Goal: Task Accomplishment & Management: Use online tool/utility

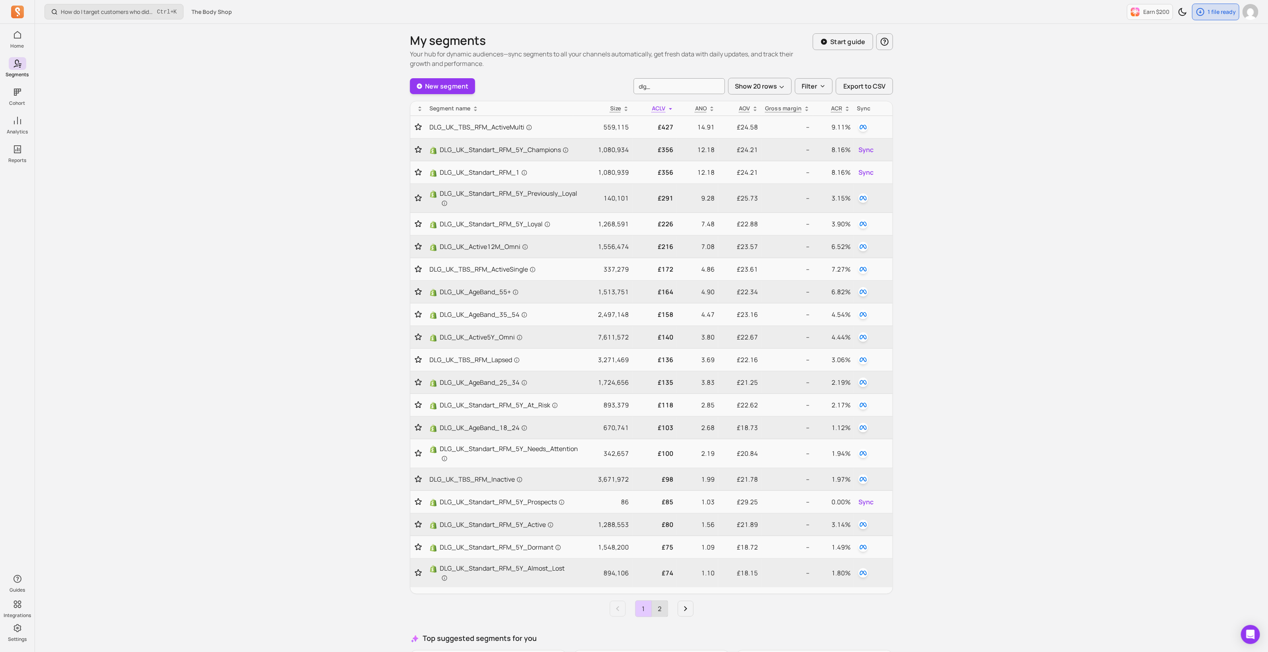
click at [660, 605] on link "2" at bounding box center [660, 609] width 16 height 16
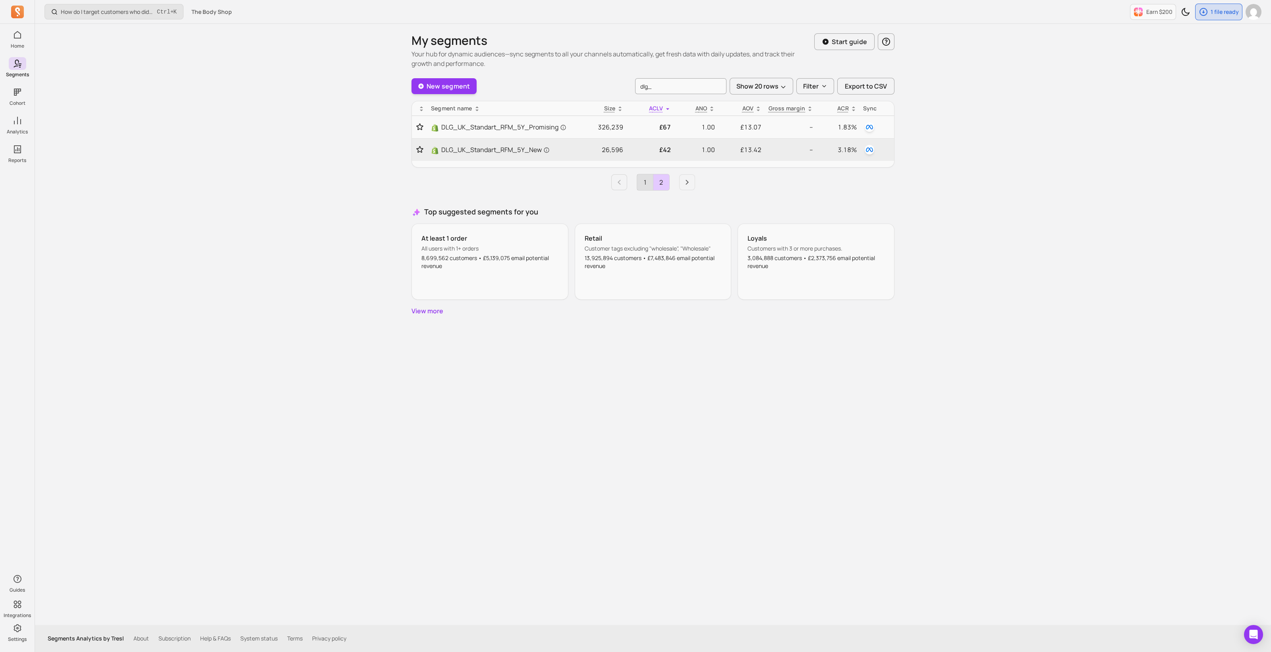
click at [644, 181] on link "1" at bounding box center [645, 182] width 16 height 16
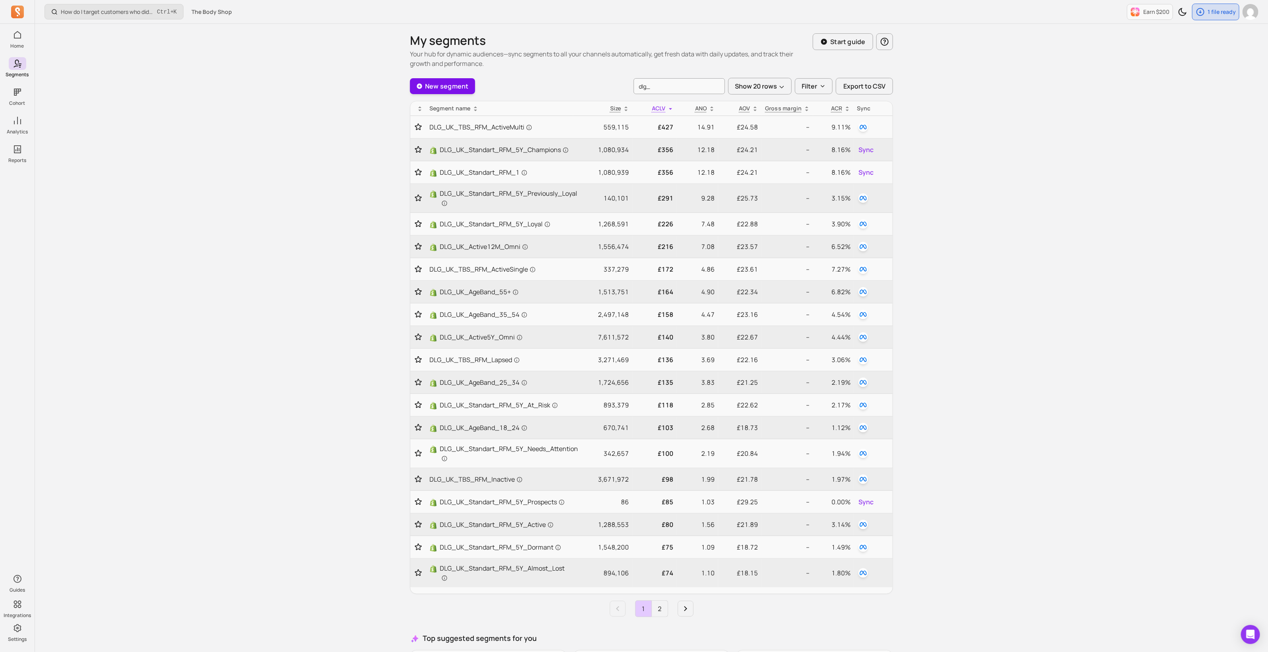
click at [458, 86] on link "New segment" at bounding box center [442, 86] width 65 height 16
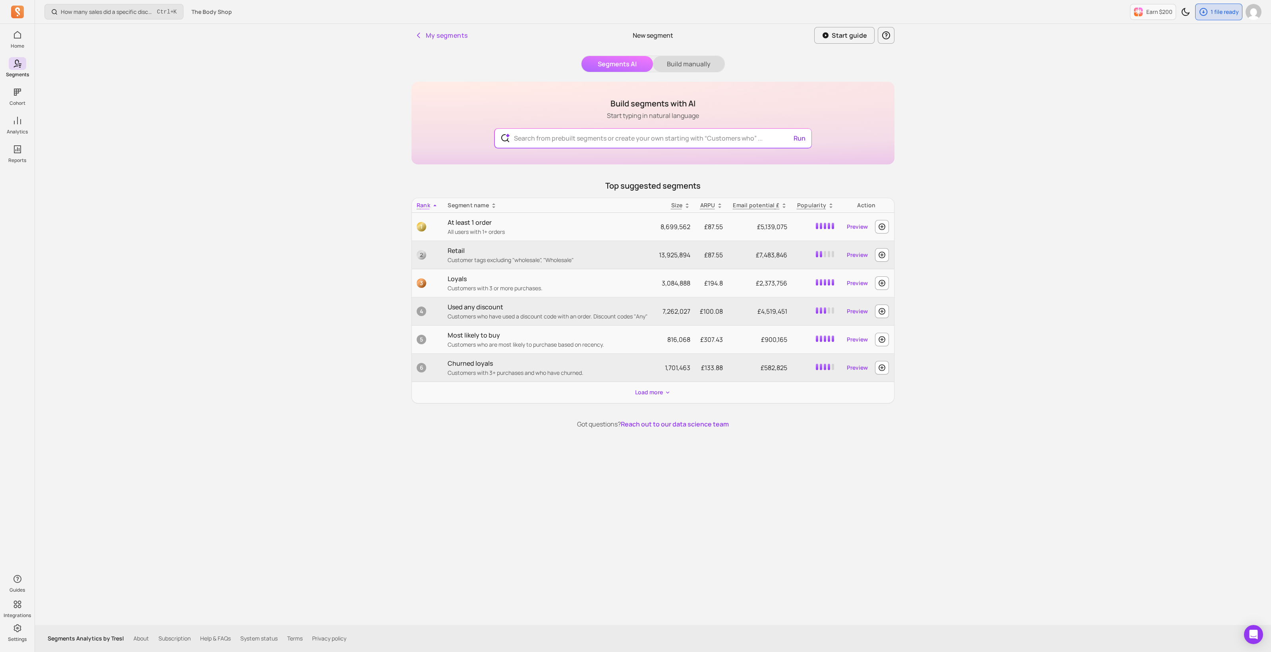
click at [702, 57] on button "Build manually" at bounding box center [688, 64] width 71 height 16
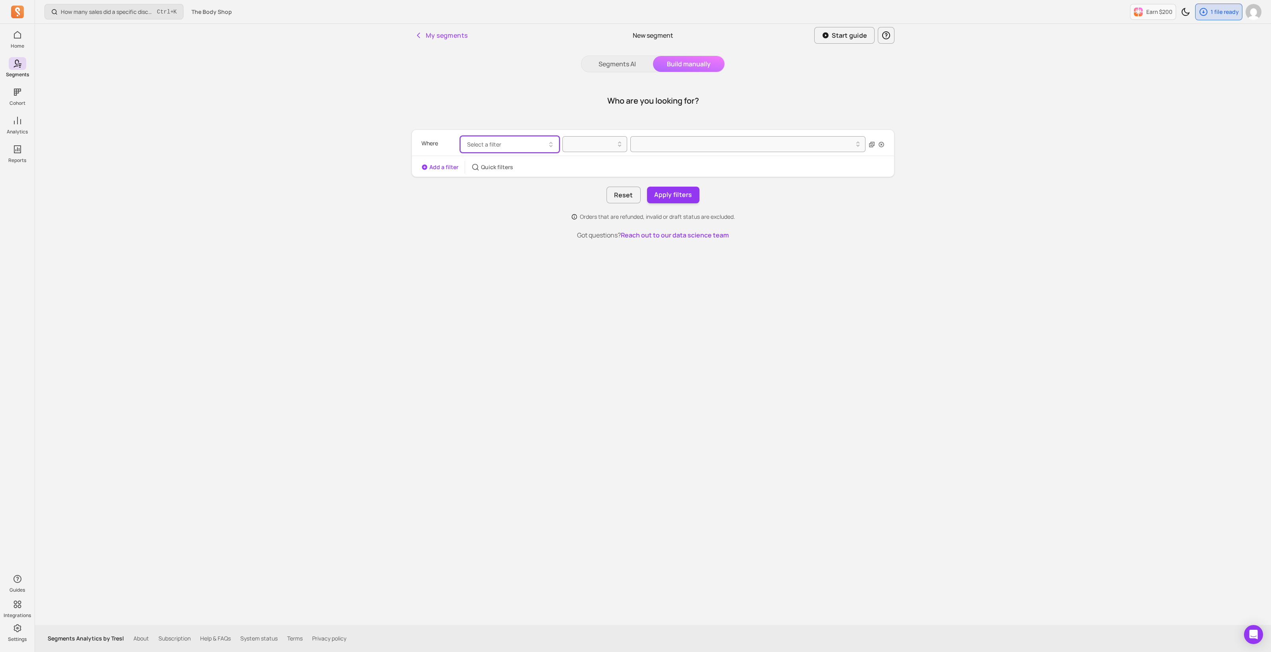
click at [492, 145] on span "Select a filter" at bounding box center [484, 145] width 34 height 8
click at [431, 88] on div "Who are you looking for?" at bounding box center [652, 101] width 483 height 38
click at [425, 36] on button "My segments" at bounding box center [440, 35] width 59 height 16
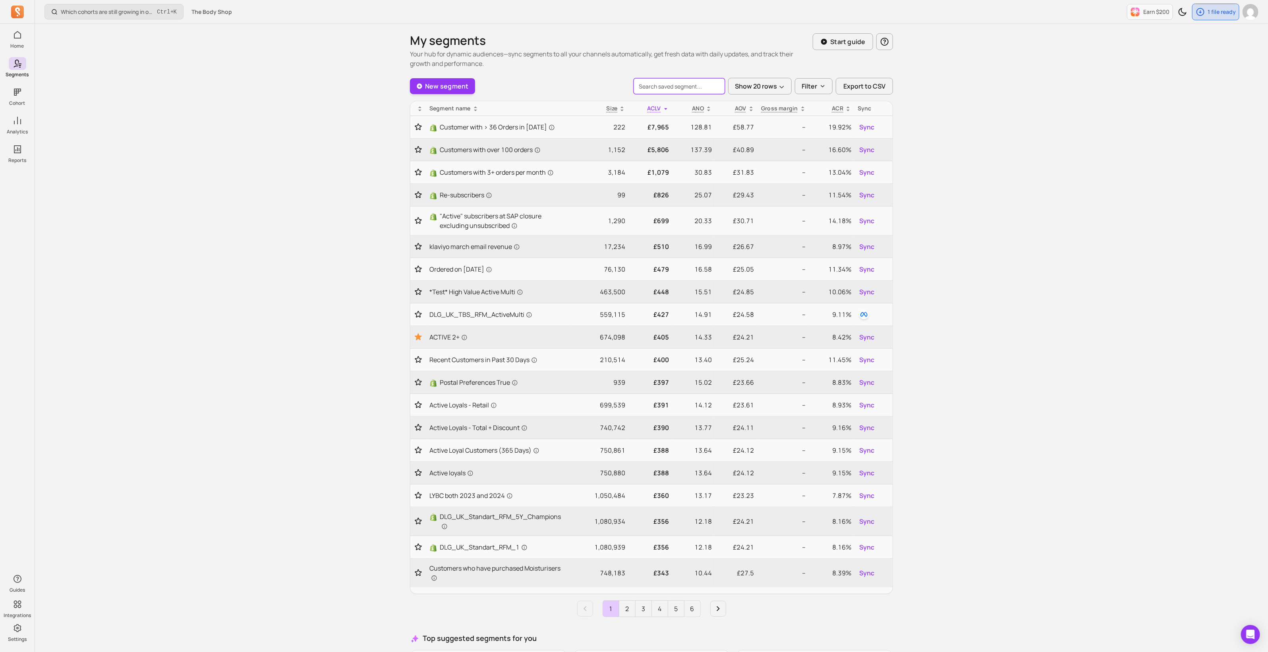
click at [655, 86] on input "search" at bounding box center [678, 86] width 91 height 16
type input "dlg"
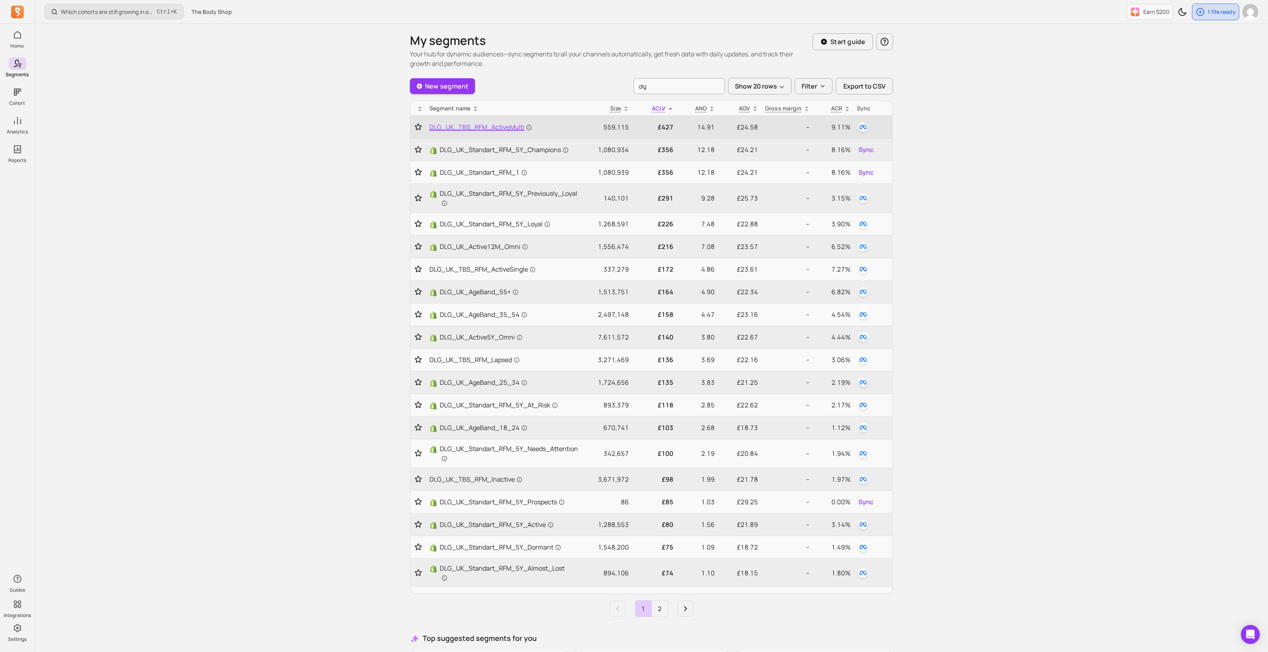
click at [504, 129] on span "DLG_UK_TBS_RFM_ActiveMulti" at bounding box center [480, 127] width 103 height 10
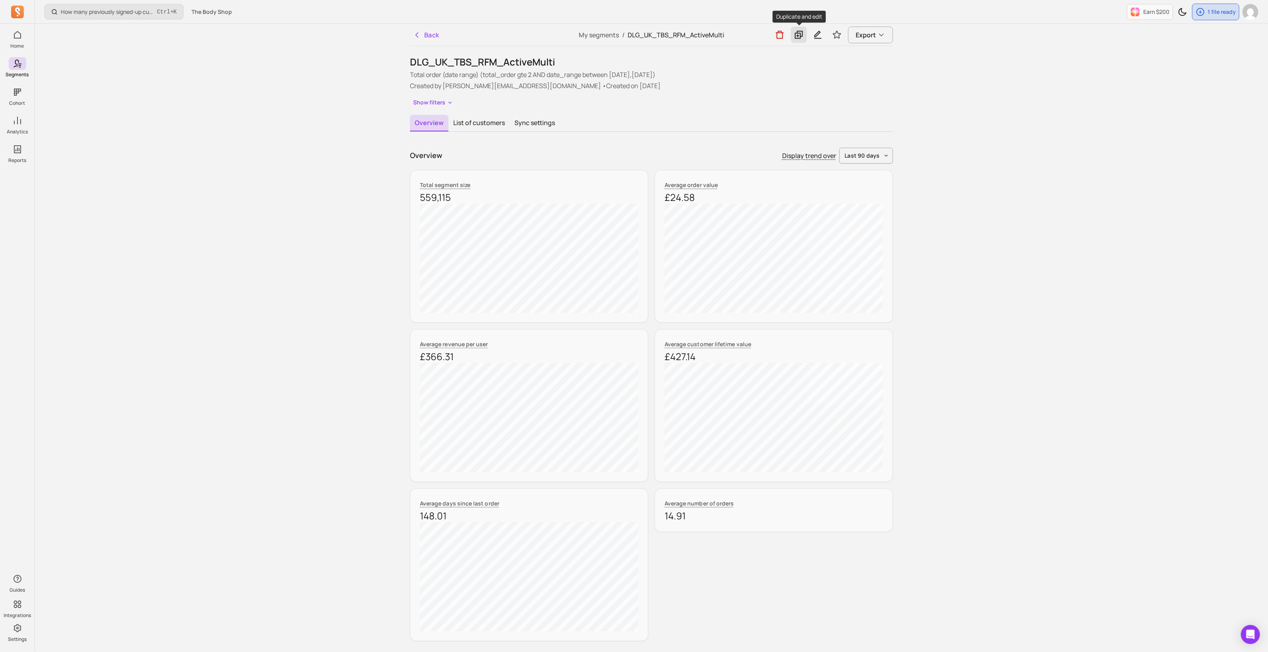
click at [794, 33] on icon at bounding box center [799, 35] width 10 height 10
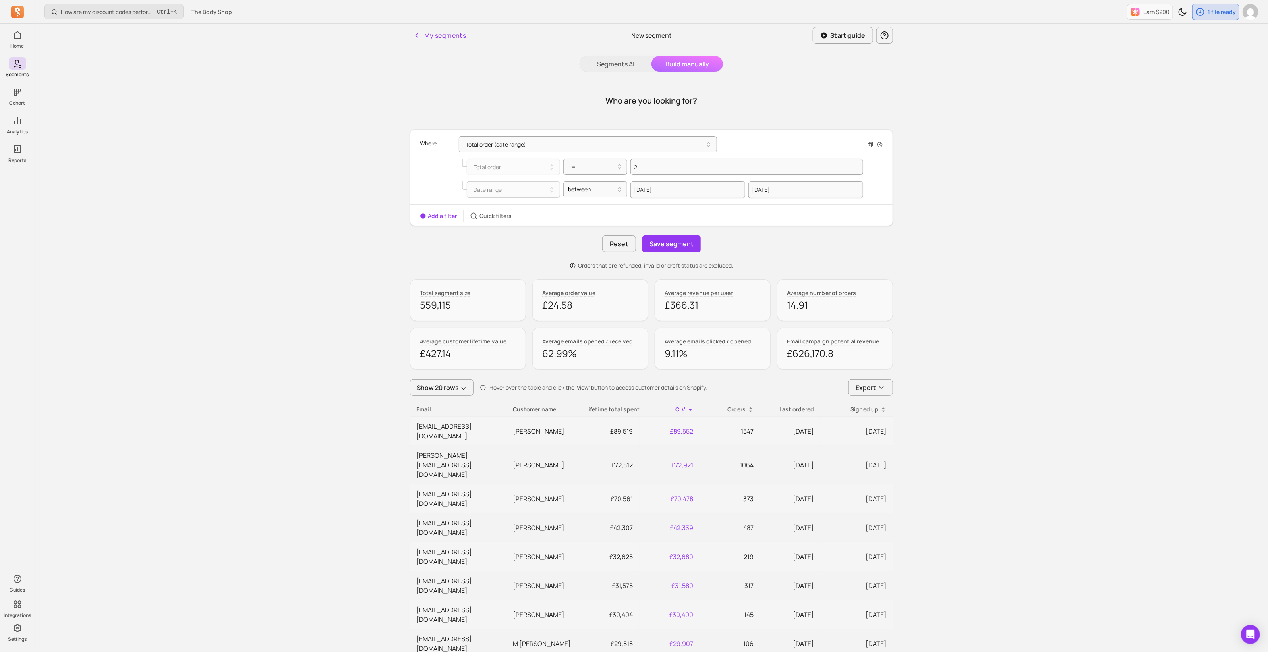
click at [430, 218] on button "Add a filter" at bounding box center [438, 216] width 37 height 8
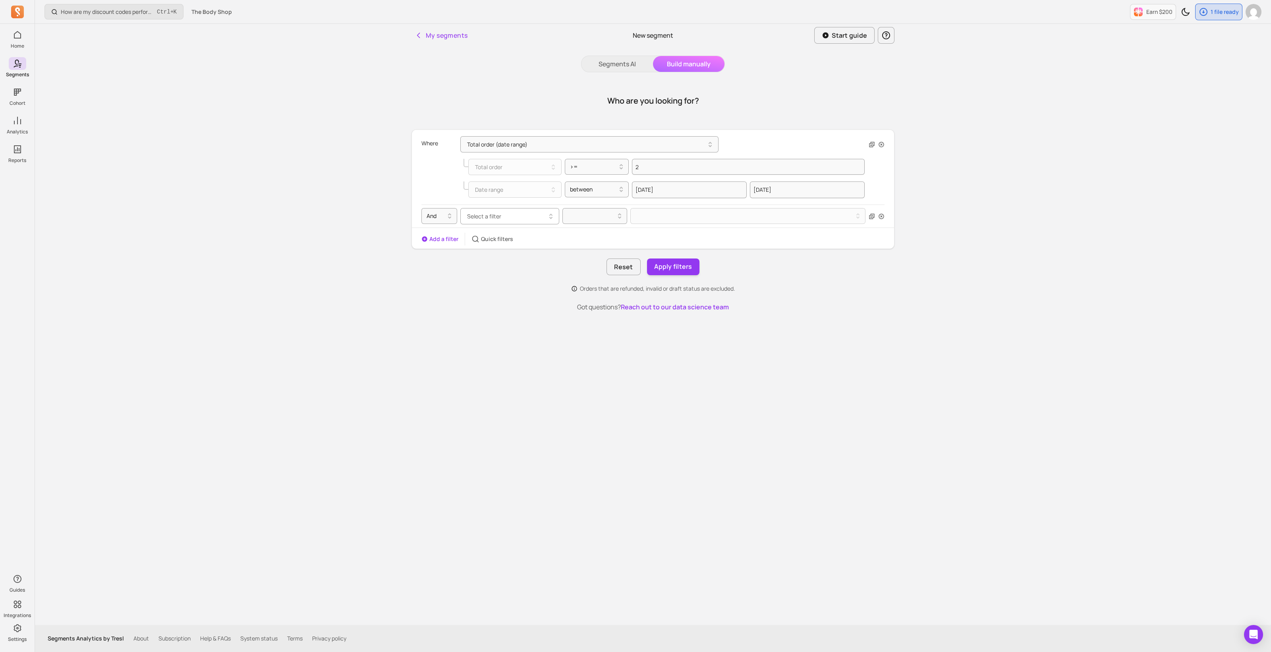
click at [500, 214] on button "Select a filter" at bounding box center [509, 216] width 99 height 16
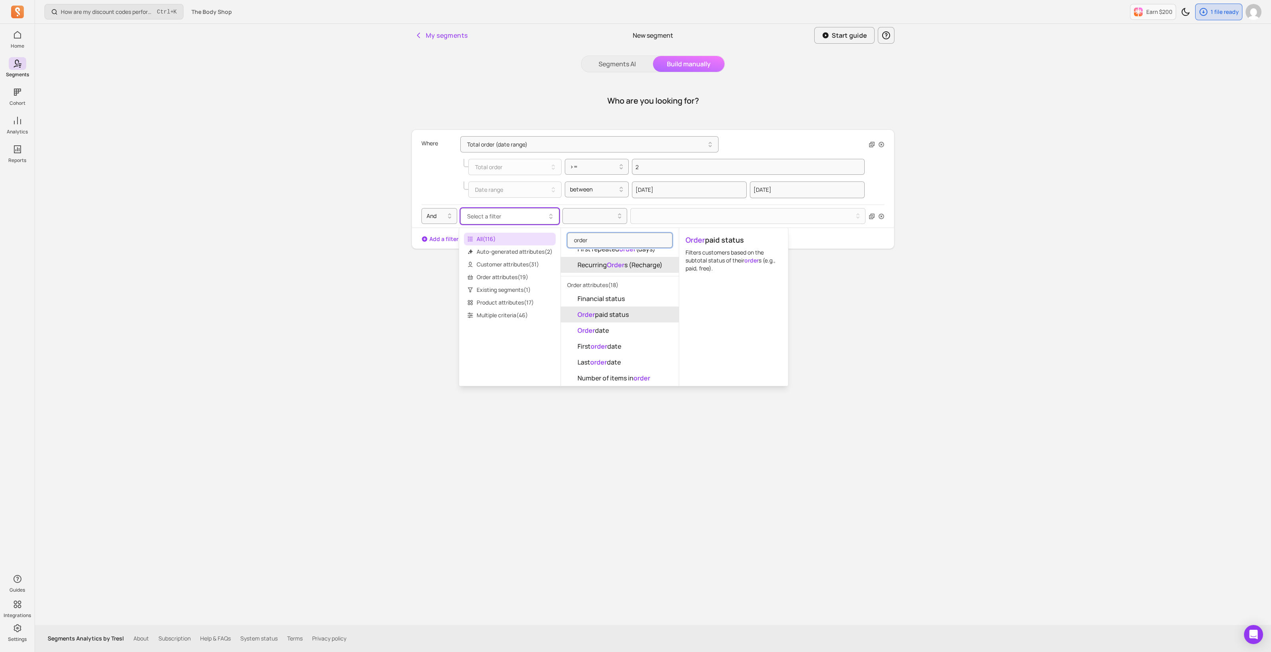
scroll to position [149, 0]
drag, startPoint x: 607, startPoint y: 238, endPoint x: 539, endPoint y: 240, distance: 67.5
click at [543, 241] on div "All ( 116 ) Auto-generated attributes ( 2 ) Customer attributes ( 31 ) Order at…" at bounding box center [624, 307] width 330 height 159
type input "s"
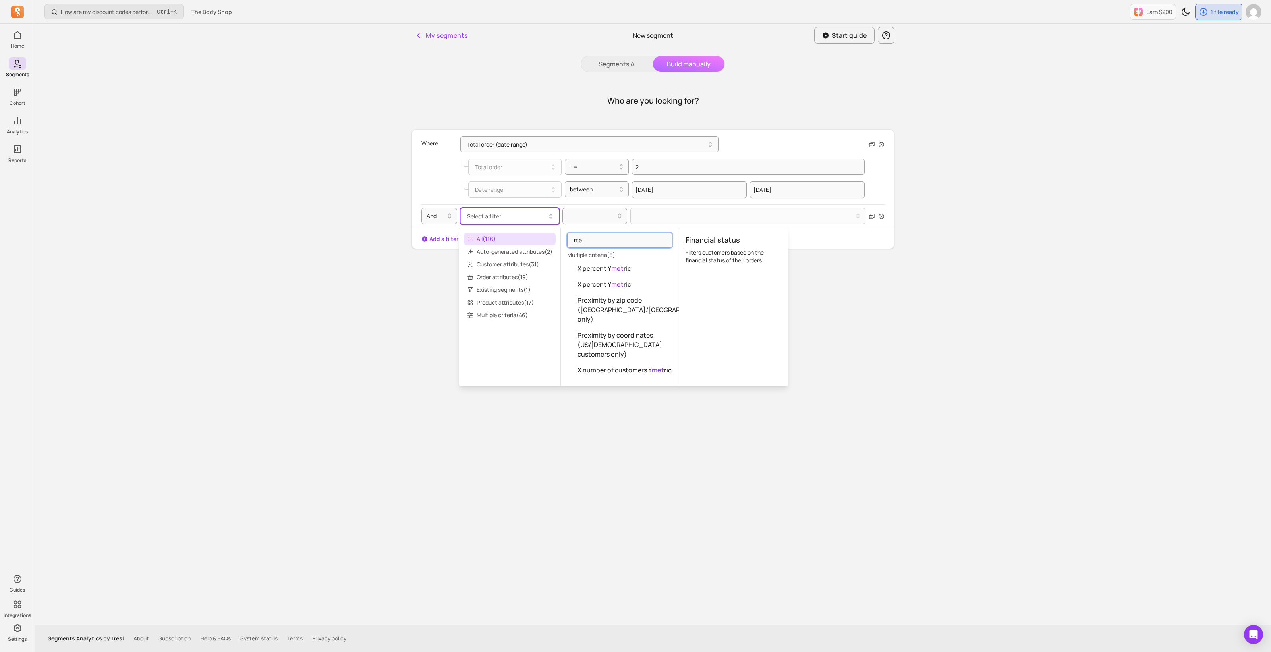
type input "m"
click at [504, 278] on span "Order attributes ( 19 )" at bounding box center [510, 277] width 92 height 13
click at [647, 338] on button "Order source name" at bounding box center [620, 336] width 118 height 16
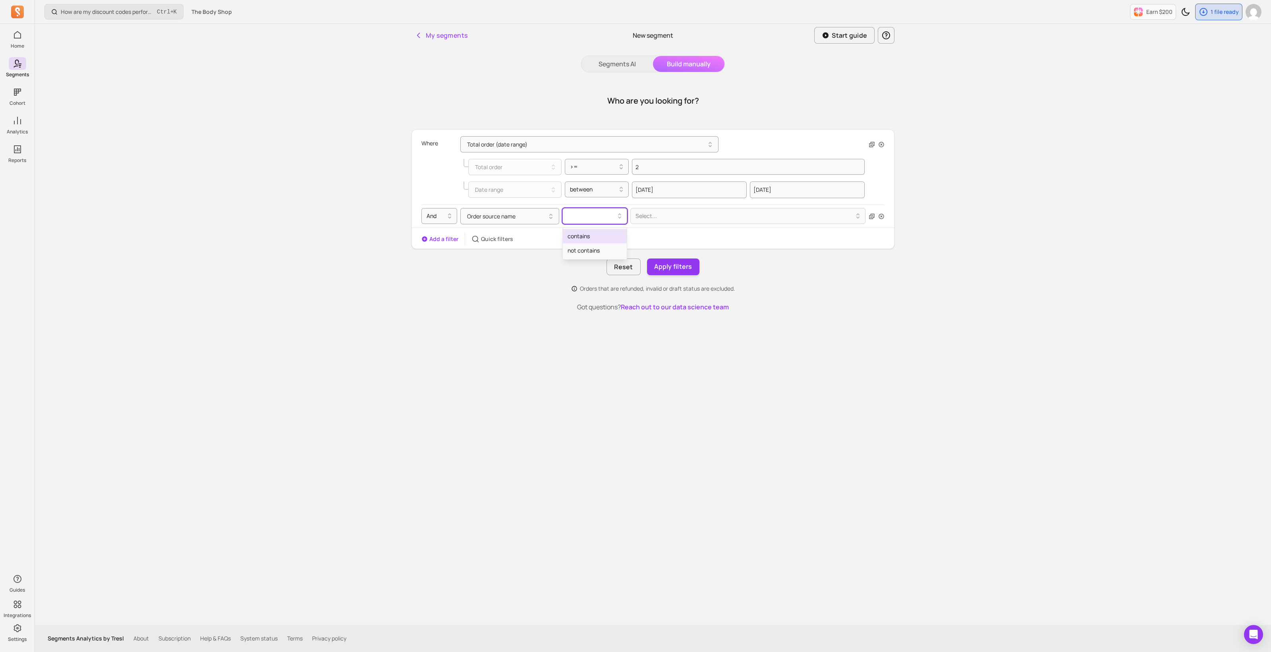
click at [575, 218] on div at bounding box center [591, 216] width 48 height 10
click at [578, 238] on div "contains" at bounding box center [595, 236] width 64 height 14
click at [660, 208] on div "Select..." at bounding box center [747, 216] width 235 height 16
click at [697, 525] on div "My segments New segment Start guide Segments AI Build manually Who are you look…" at bounding box center [653, 324] width 508 height 601
click at [485, 220] on button "Order source name" at bounding box center [509, 216] width 99 height 16
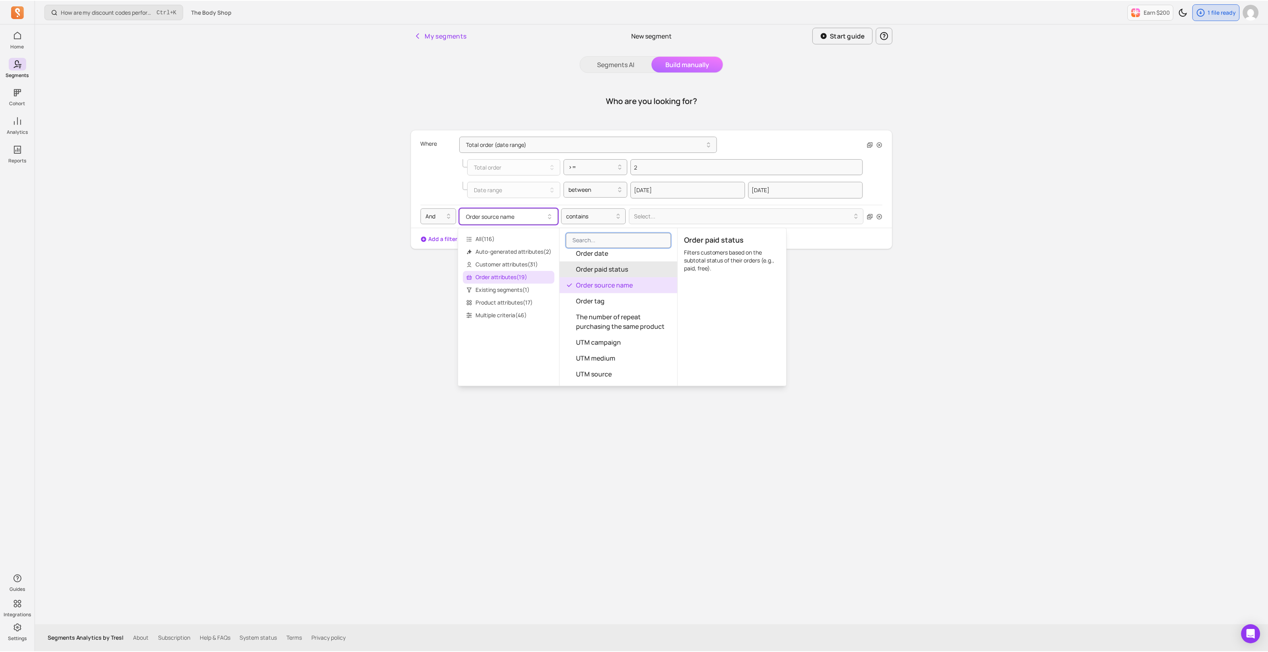
scroll to position [202, 0]
click at [888, 399] on div "My segments New segment Start guide Segments AI Build manually Who are you look…" at bounding box center [653, 324] width 508 height 601
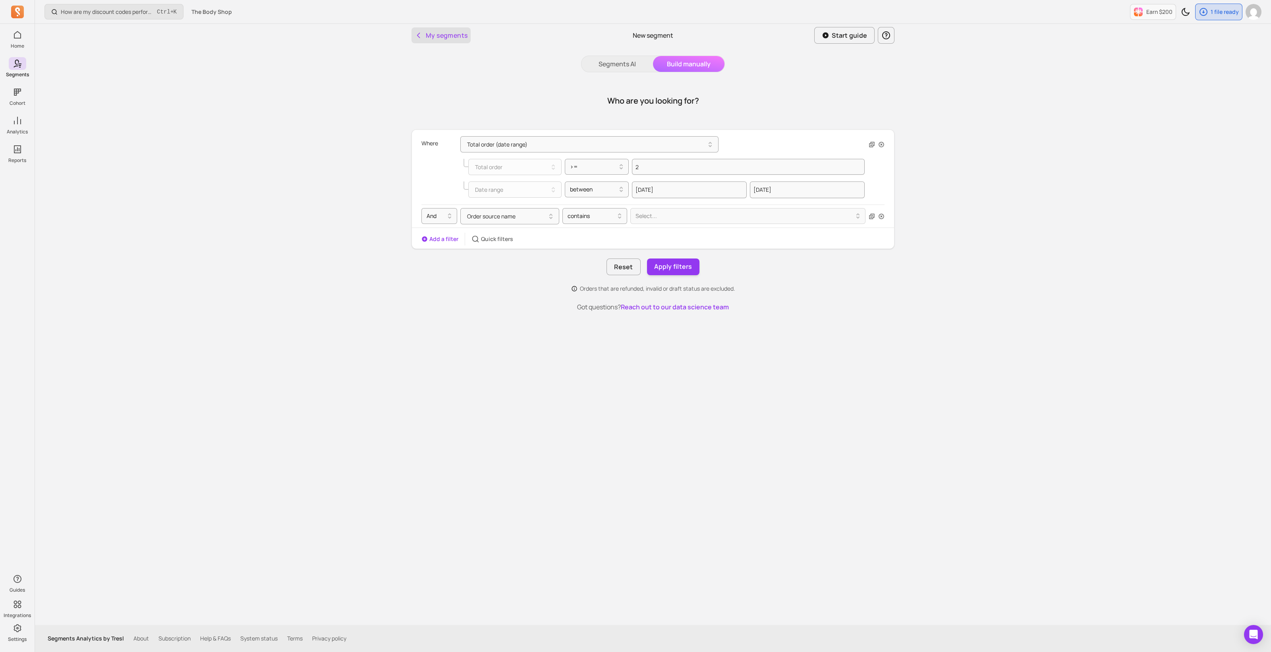
click at [448, 36] on button "My segments" at bounding box center [440, 35] width 59 height 16
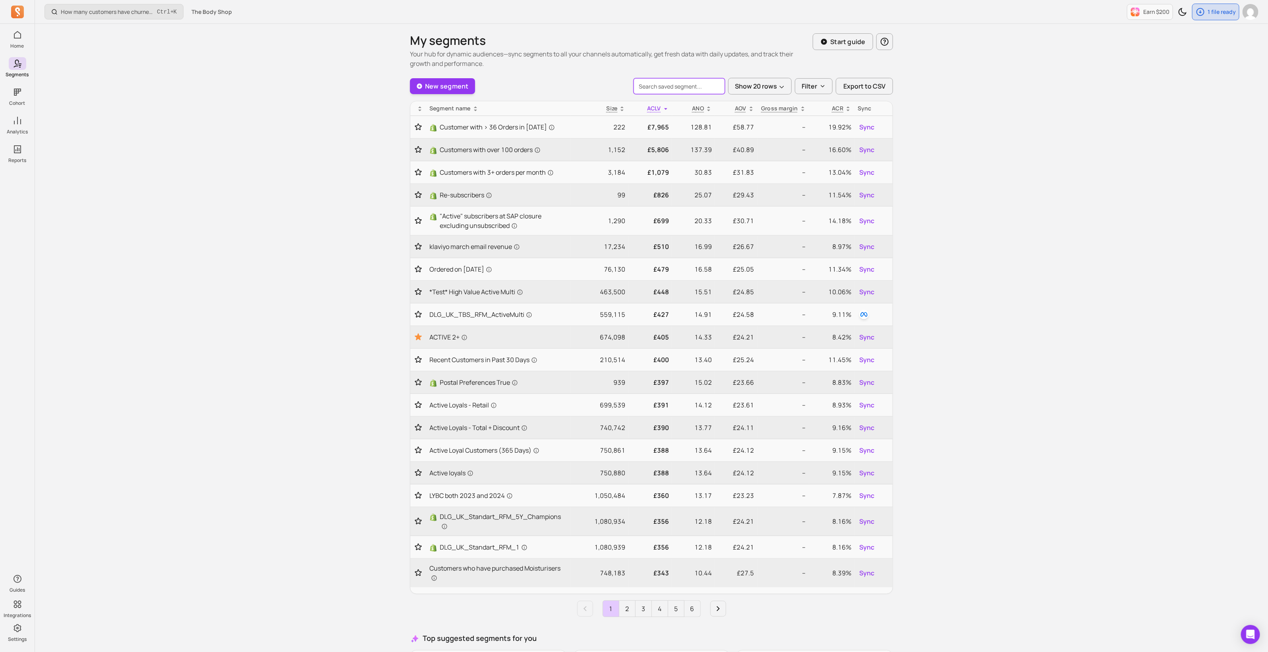
click at [677, 86] on input "search" at bounding box center [678, 86] width 91 height 16
type input "dlg"
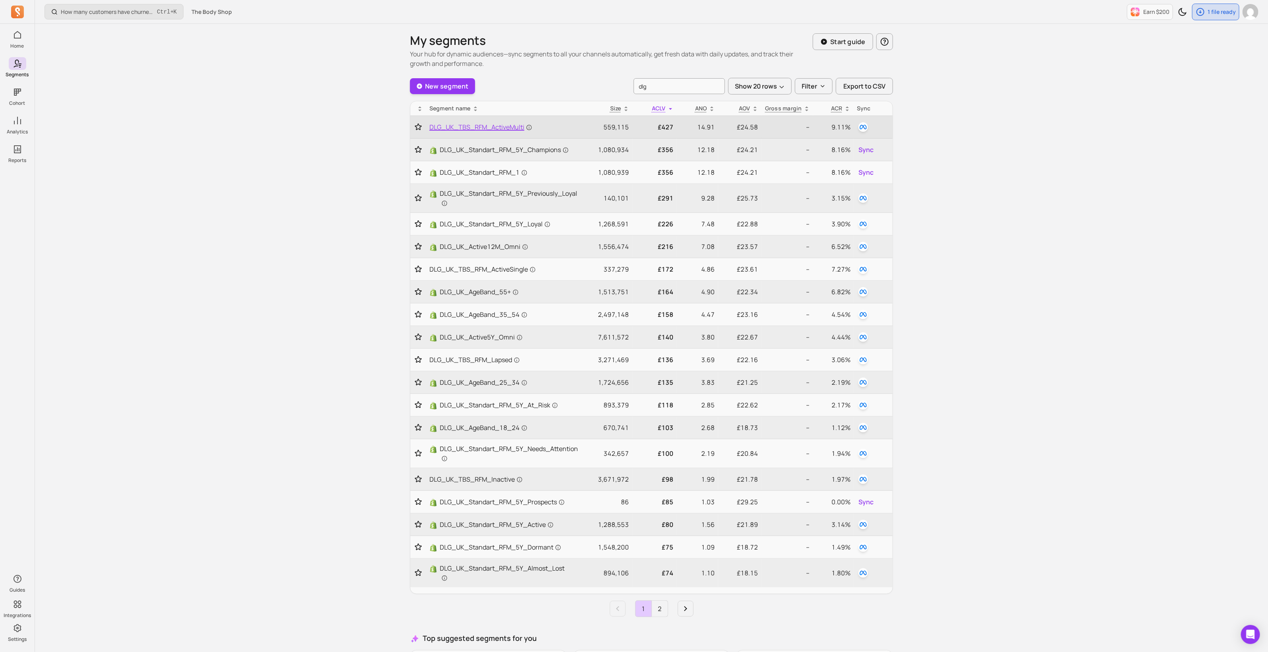
click at [499, 122] on td "DLG_UK_TBS_RFM_ActiveMulti" at bounding box center [499, 127] width 147 height 23
click at [471, 131] on span "DLG_UK_TBS_RFM_ActiveMulti" at bounding box center [480, 127] width 103 height 10
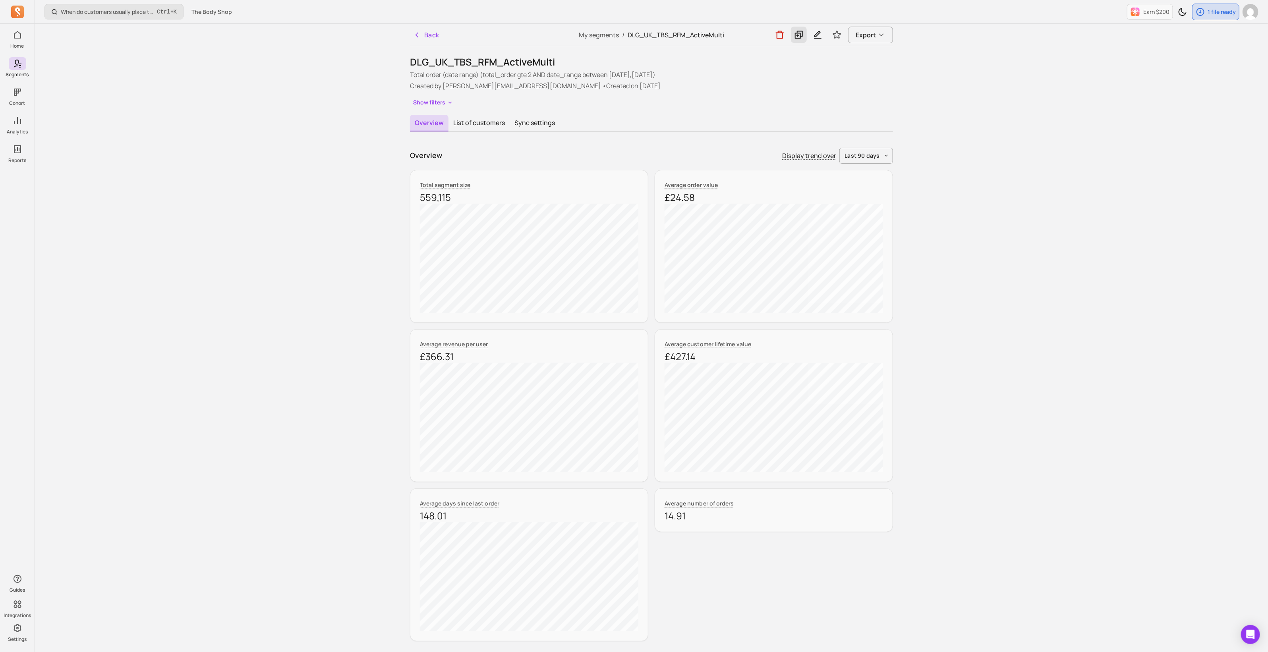
click at [796, 37] on icon at bounding box center [799, 35] width 8 height 8
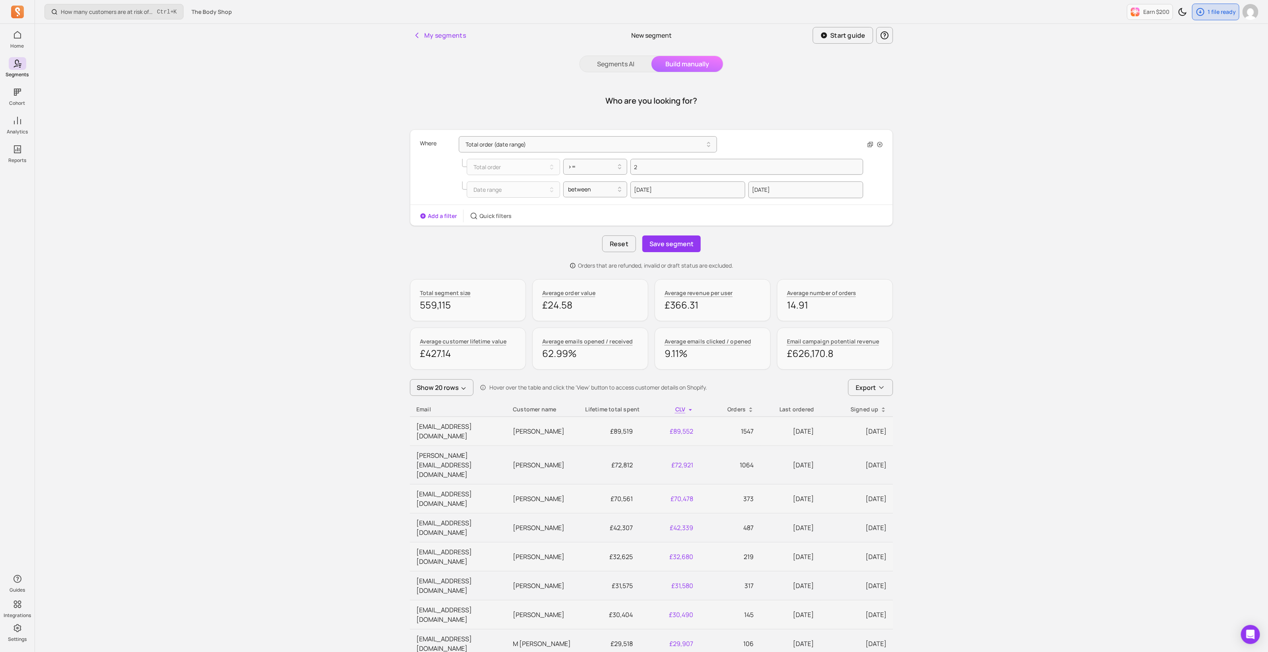
click at [442, 215] on button "Add a filter" at bounding box center [438, 216] width 37 height 8
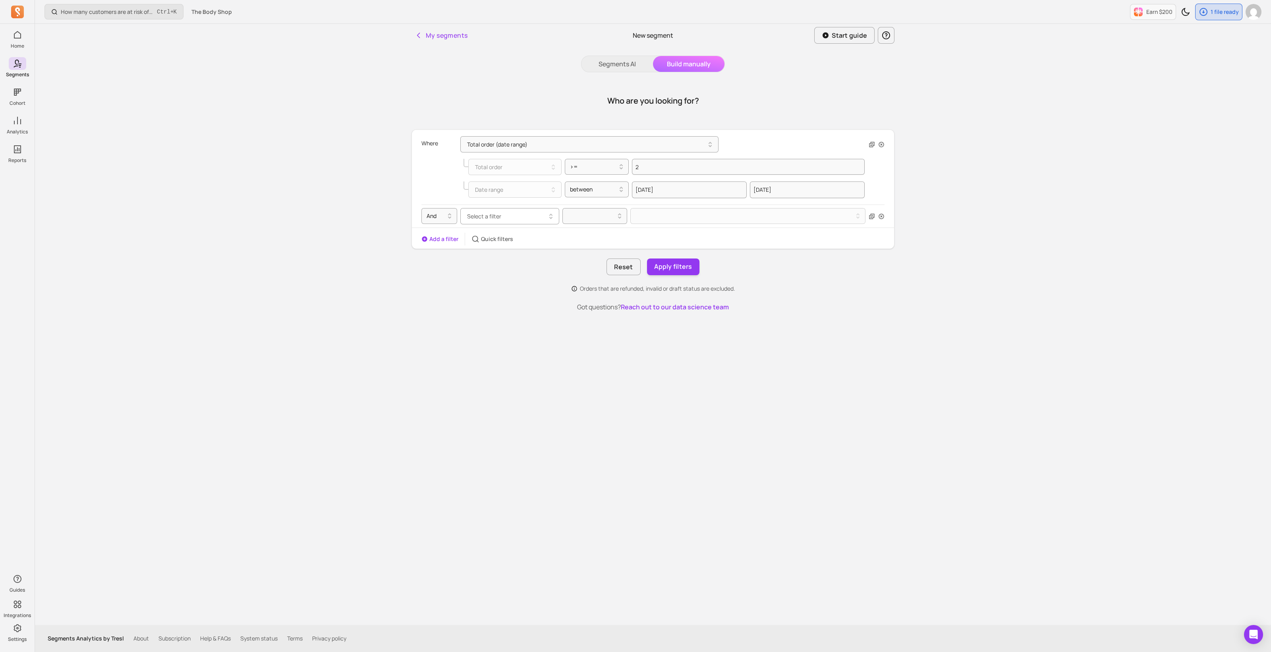
click at [494, 217] on span "Select a filter" at bounding box center [484, 216] width 34 height 8
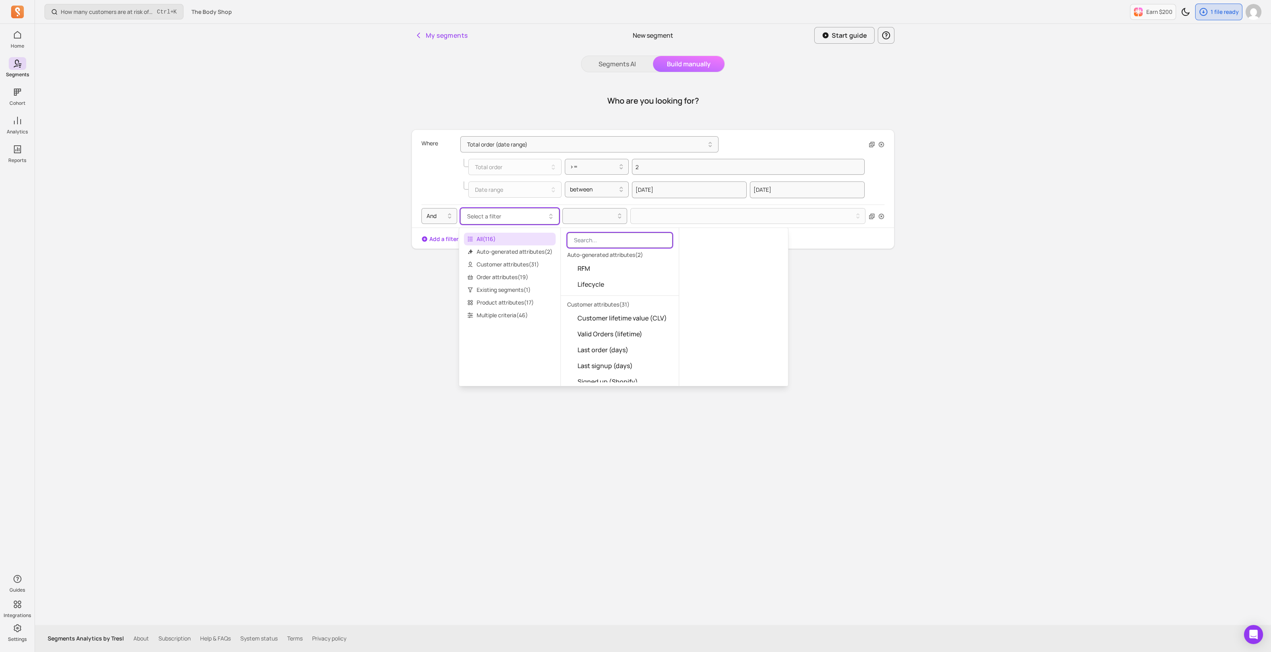
click at [602, 239] on input "search" at bounding box center [619, 240] width 105 height 15
type input "disc"
click at [631, 268] on button "Disc ount code" at bounding box center [620, 269] width 118 height 16
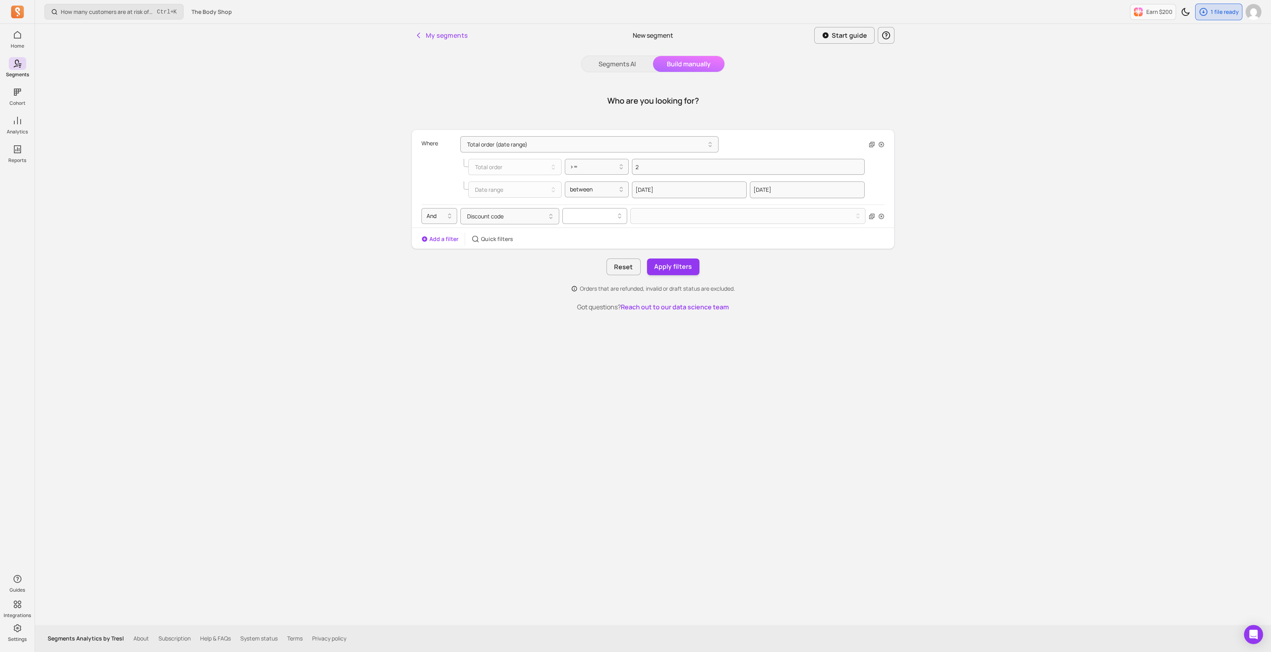
click at [587, 216] on div at bounding box center [591, 216] width 48 height 10
click at [590, 282] on div "not empty" at bounding box center [595, 279] width 64 height 14
click at [616, 164] on icon at bounding box center [621, 167] width 10 height 10
click at [610, 201] on div ">=" at bounding box center [597, 201] width 64 height 14
drag, startPoint x: 650, startPoint y: 167, endPoint x: 633, endPoint y: 166, distance: 17.1
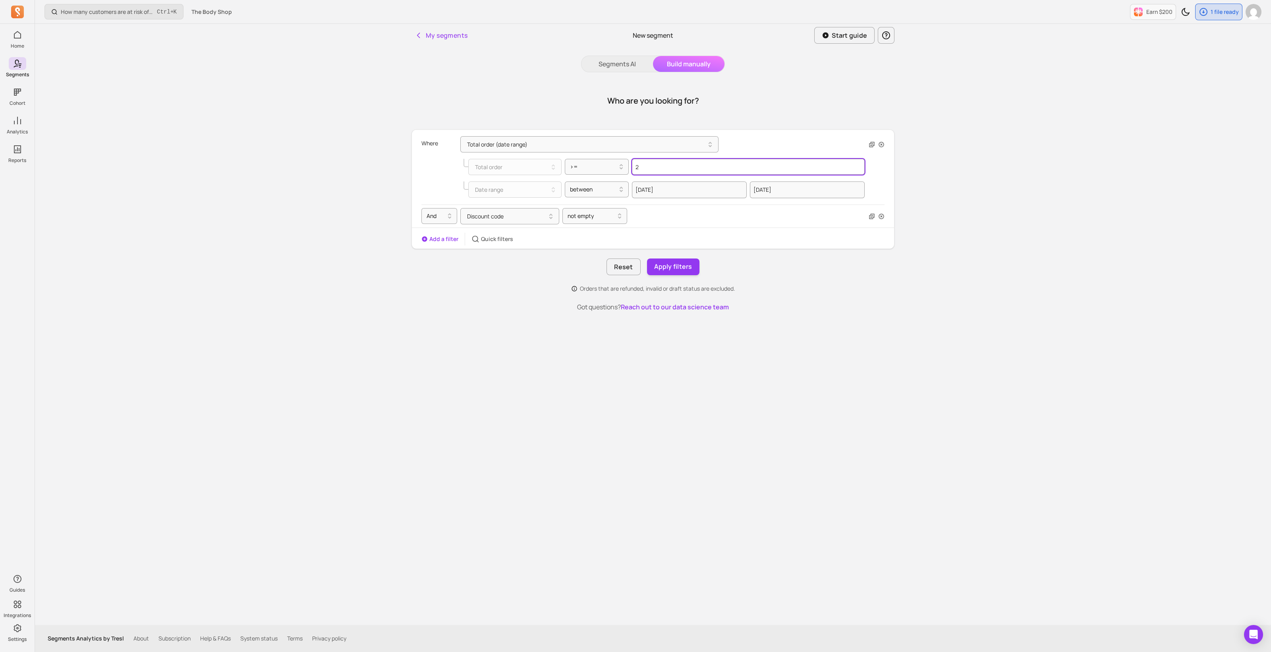
click at [633, 166] on input "2" at bounding box center [748, 167] width 233 height 16
type input "1"
click at [604, 165] on div at bounding box center [594, 167] width 48 height 10
click at [662, 267] on button "Apply filters" at bounding box center [673, 267] width 52 height 17
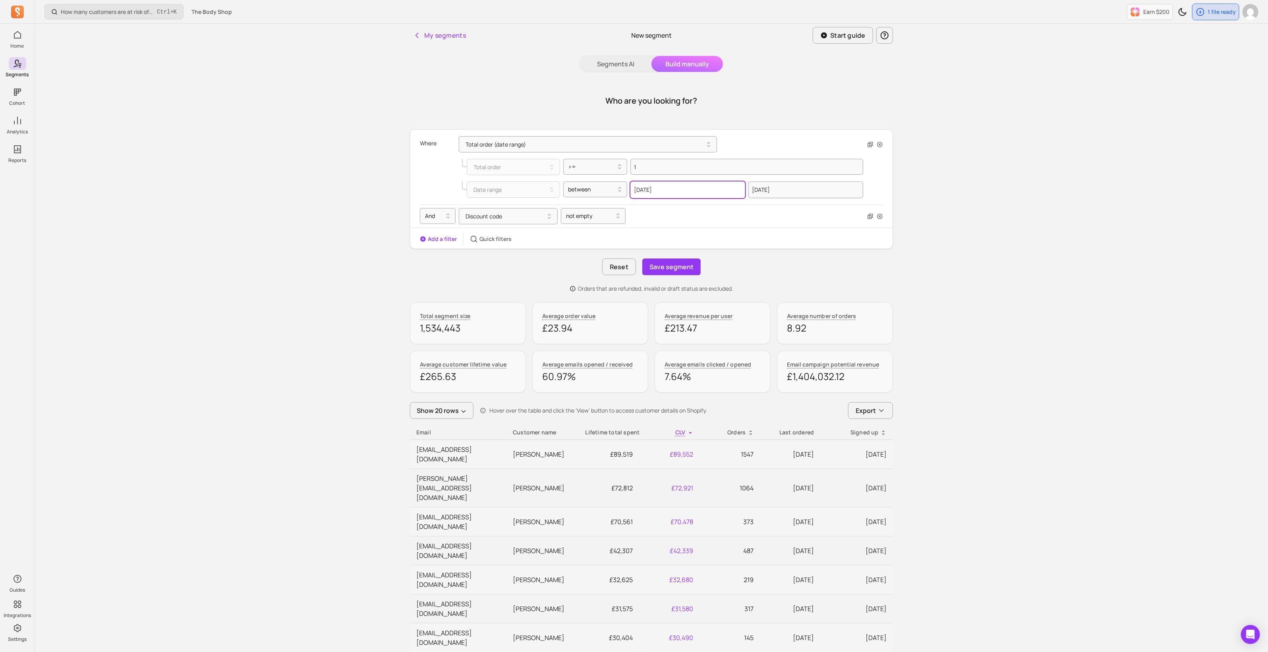
drag, startPoint x: 658, startPoint y: 184, endPoint x: 663, endPoint y: 186, distance: 5.5
click at [658, 184] on input "[DATE]" at bounding box center [687, 189] width 115 height 17
select select "2024"
select select "September"
drag, startPoint x: 641, startPoint y: 188, endPoint x: 647, endPoint y: 189, distance: 6.0
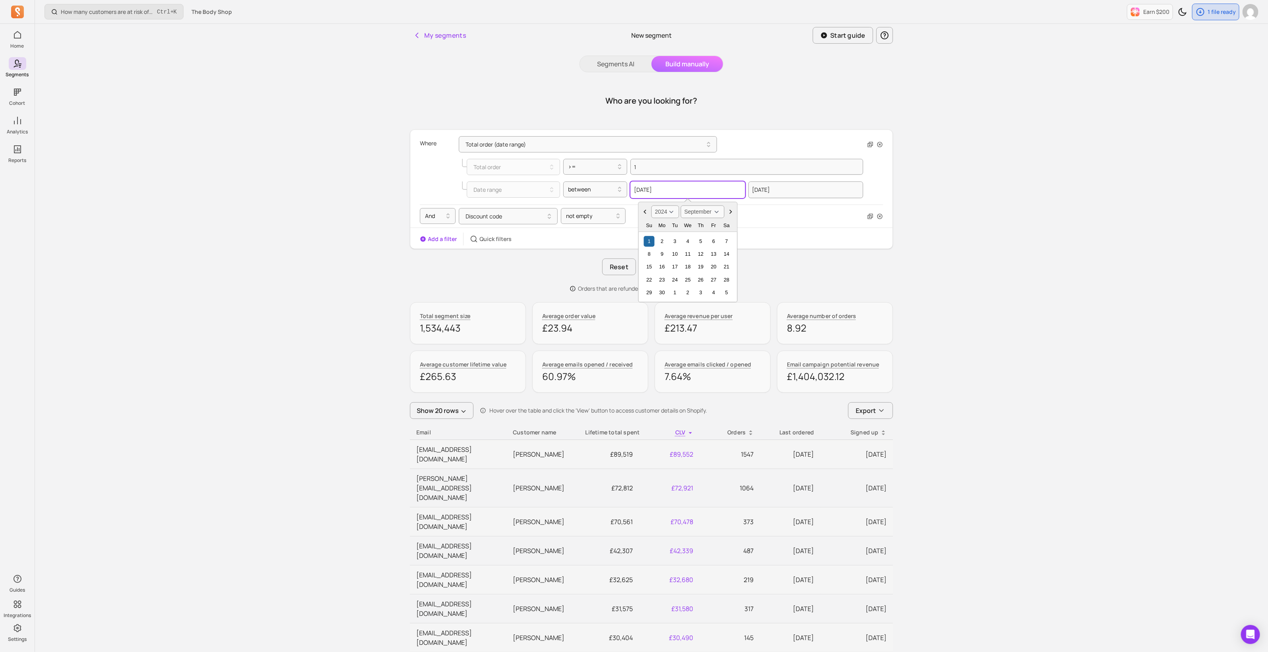
click at [647, 189] on input "[DATE]" at bounding box center [687, 189] width 115 height 17
type input "[DATE]"
select select "2019"
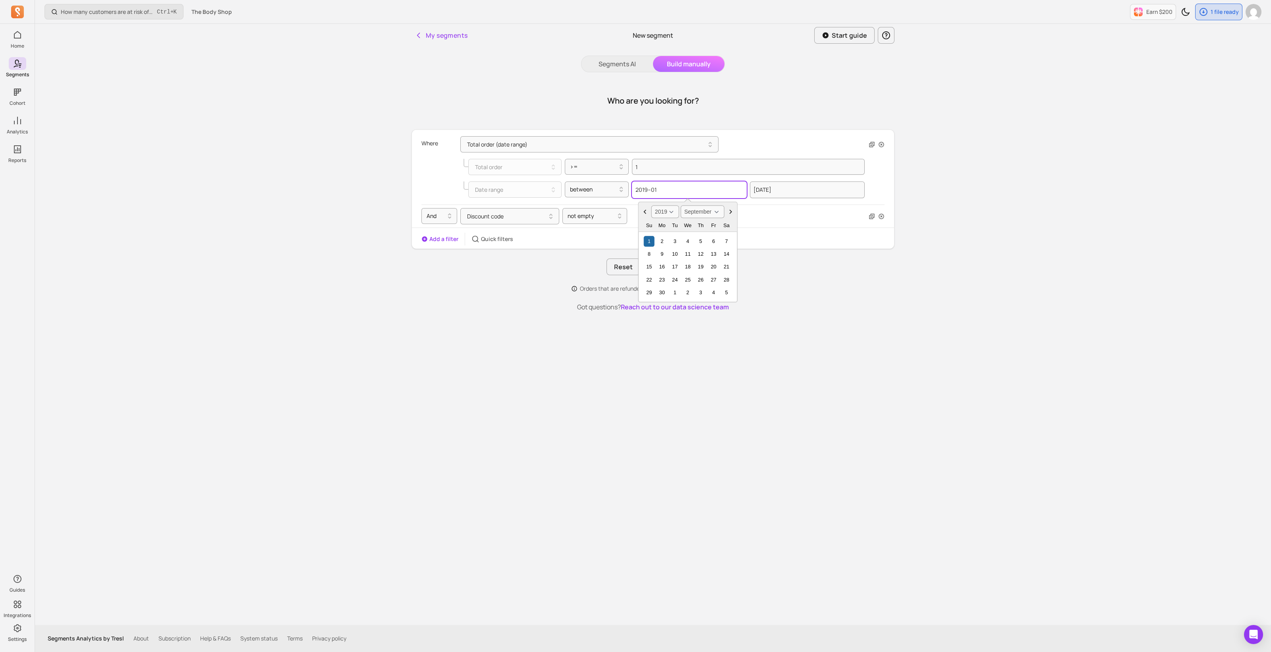
type input "[DATE]"
select select "January"
type input "[DATE]"
select select "December"
type input "[DATE]"
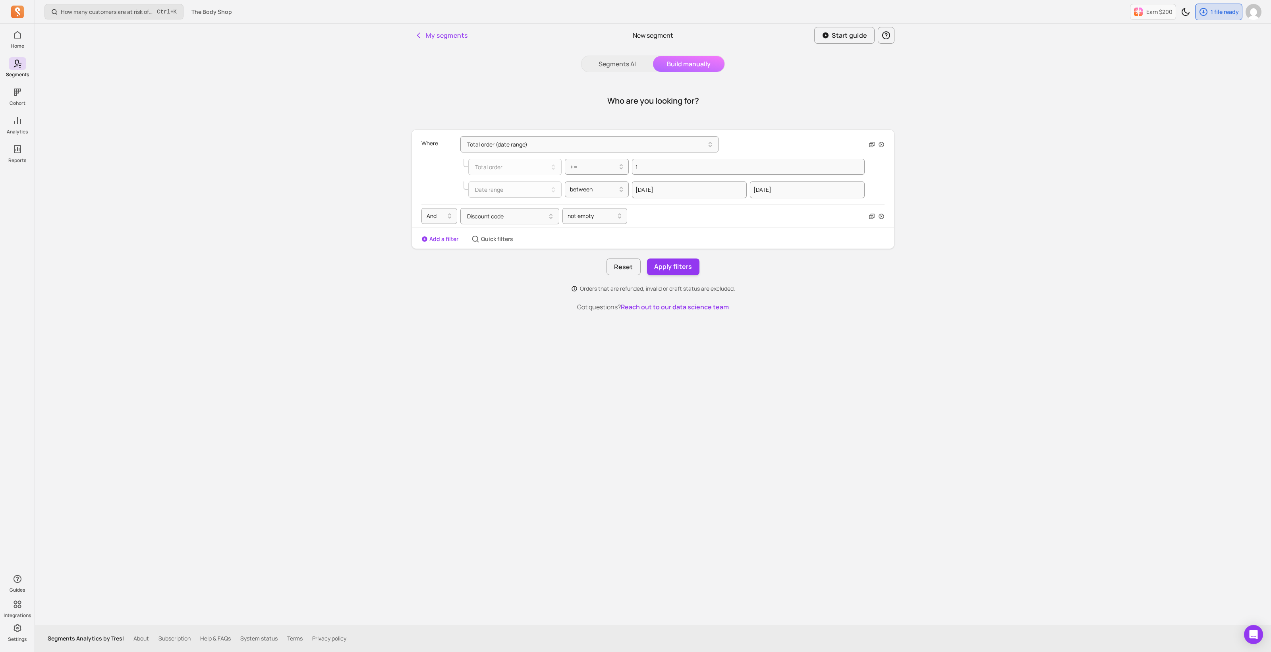
click at [797, 338] on div "My segments New segment Start guide Segments AI Build manually Who are you look…" at bounding box center [653, 324] width 508 height 601
select select "2025"
select select "August"
click at [792, 192] on input "[DATE]" at bounding box center [807, 189] width 115 height 17
click at [683, 213] on div "Discount code not empty" at bounding box center [662, 216] width 405 height 16
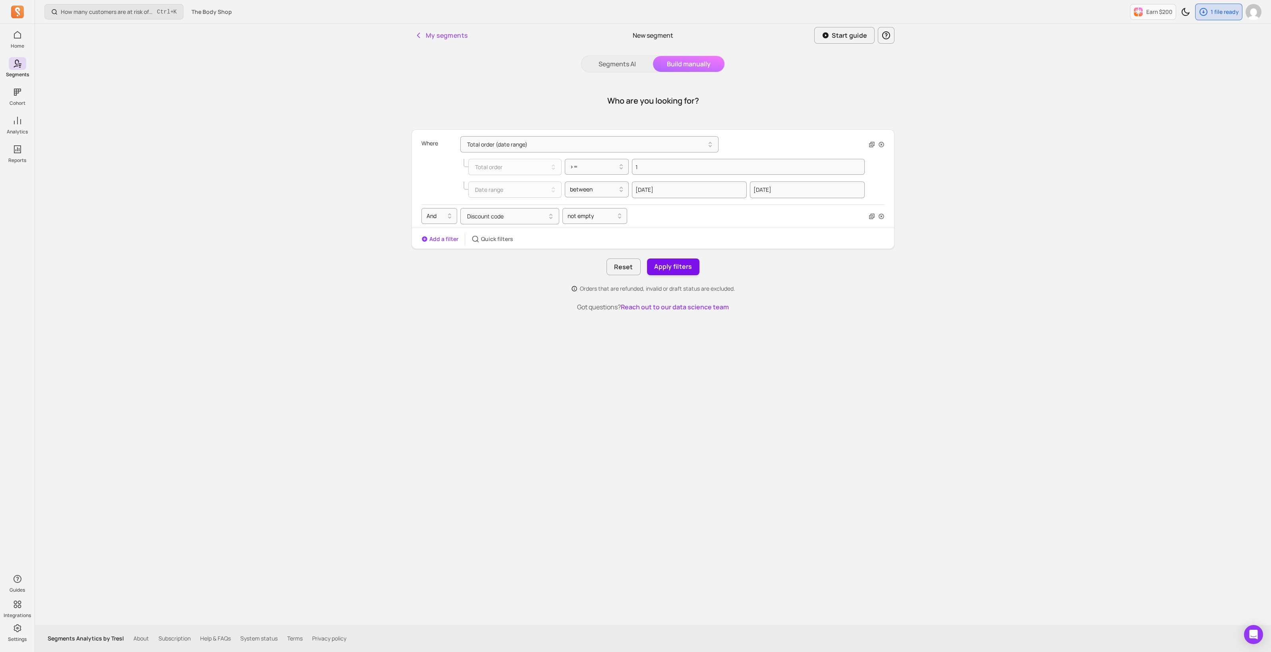
click at [674, 265] on button "Apply filters" at bounding box center [673, 267] width 52 height 17
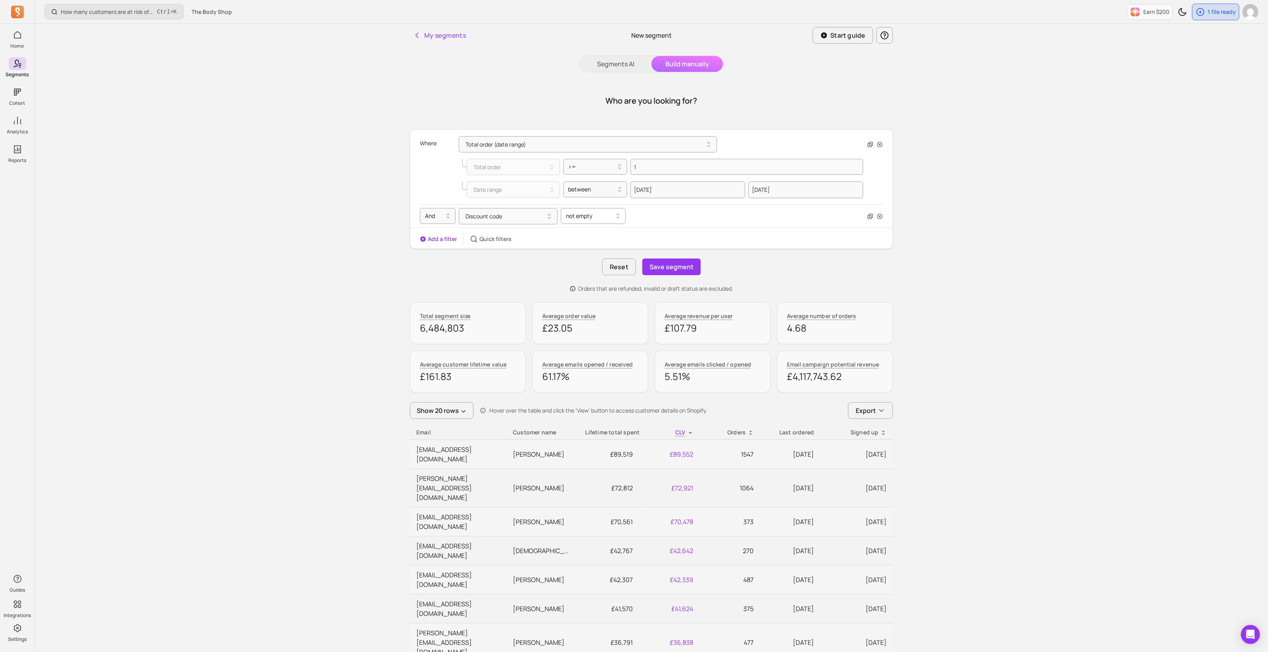
click at [596, 217] on div at bounding box center [590, 216] width 48 height 10
click at [586, 269] on div "empty" at bounding box center [593, 265] width 64 height 14
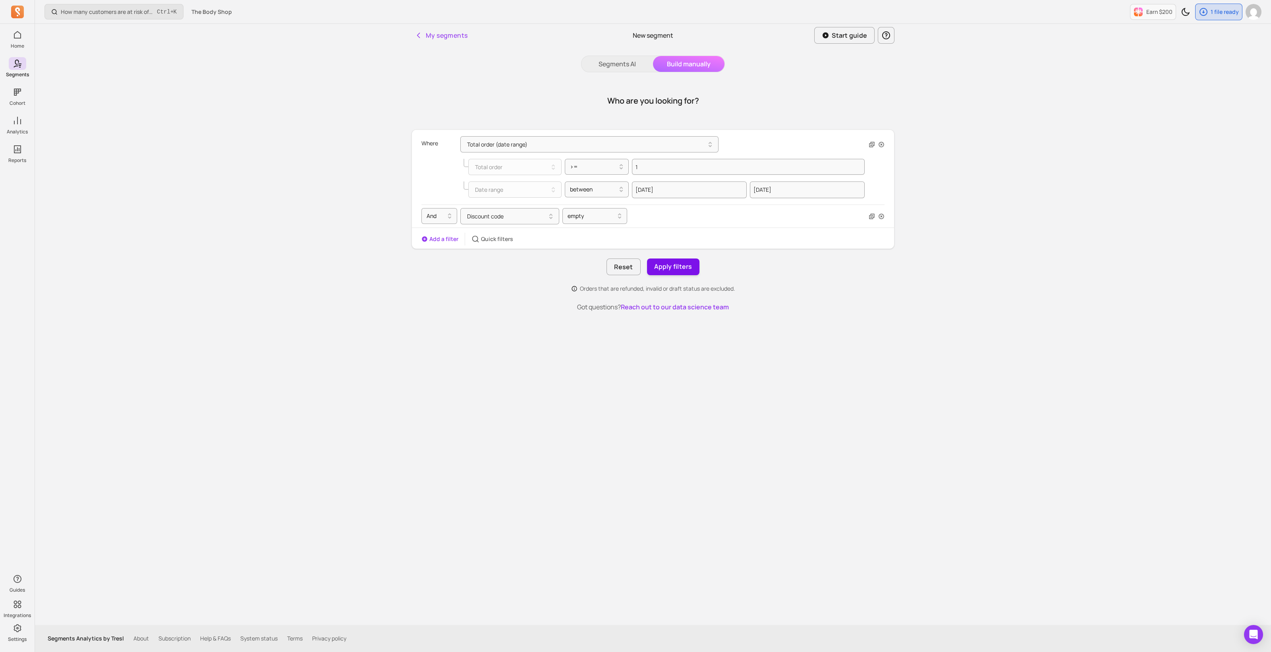
click at [686, 268] on button "Apply filters" at bounding box center [673, 267] width 52 height 17
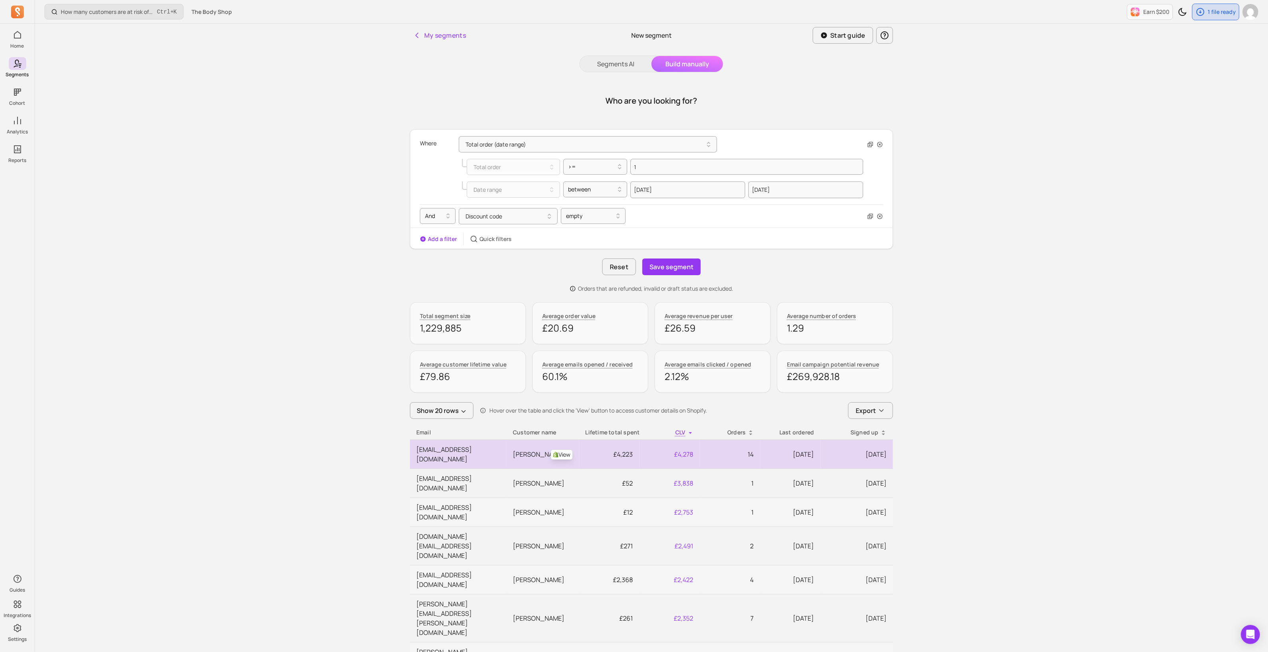
click at [561, 450] on link "View" at bounding box center [561, 455] width 22 height 10
